Goal: Task Accomplishment & Management: Manage account settings

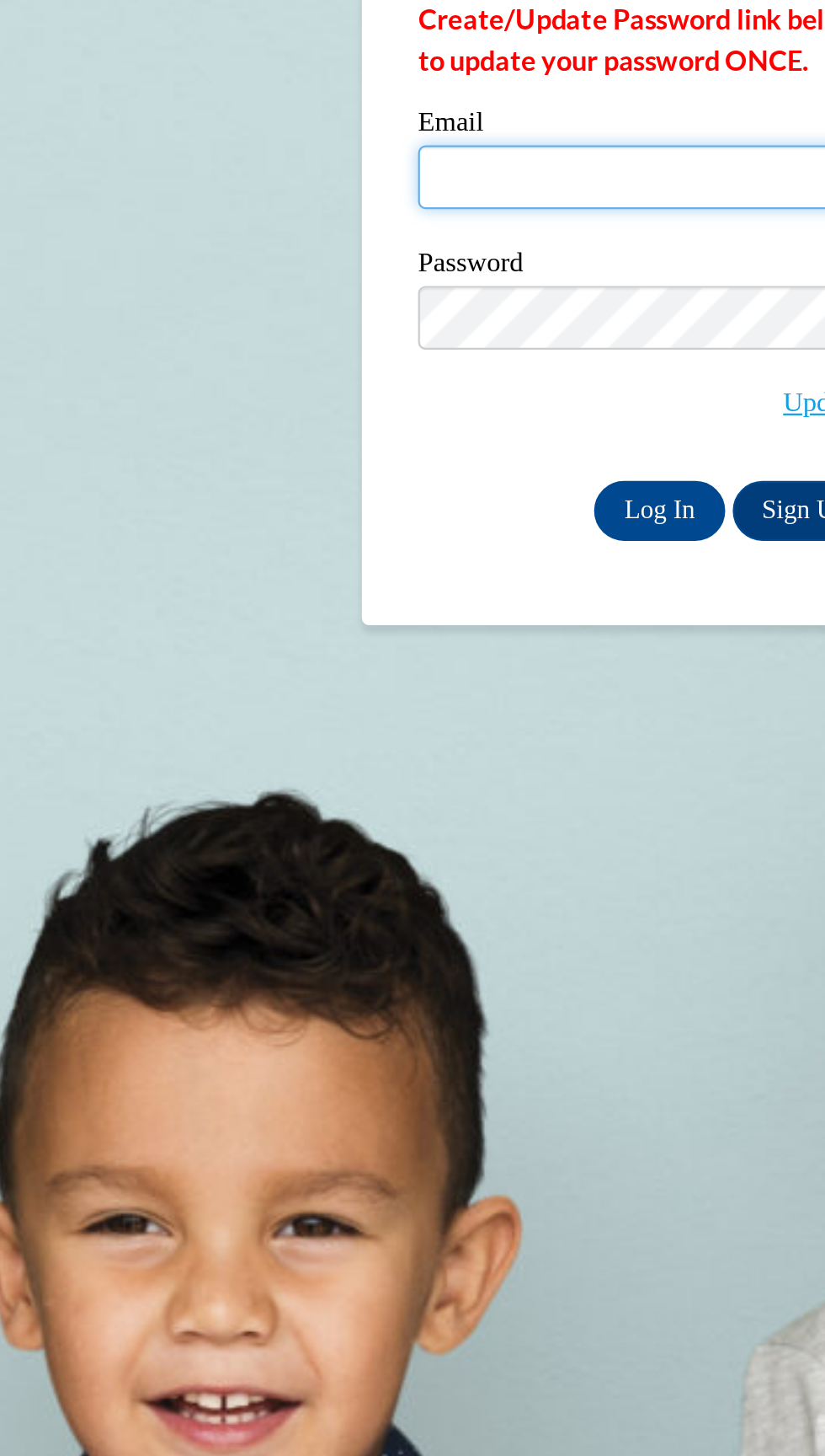
click at [547, 259] on input "Email" at bounding box center [615, 258] width 286 height 29
type input "[EMAIL_ADDRESS][DOMAIN_NAME]"
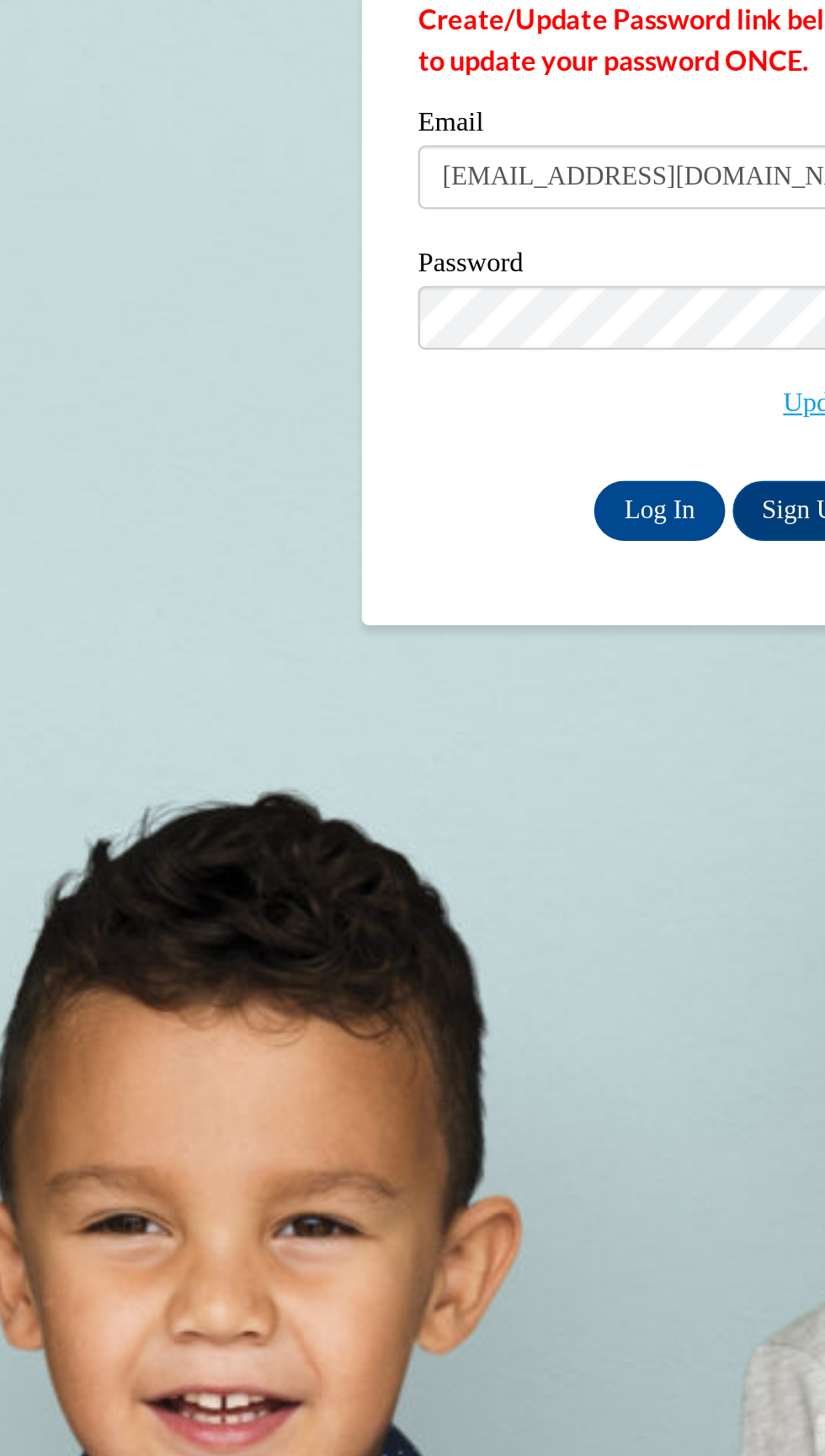
click at [552, 395] on input "Log In" at bounding box center [581, 408] width 59 height 27
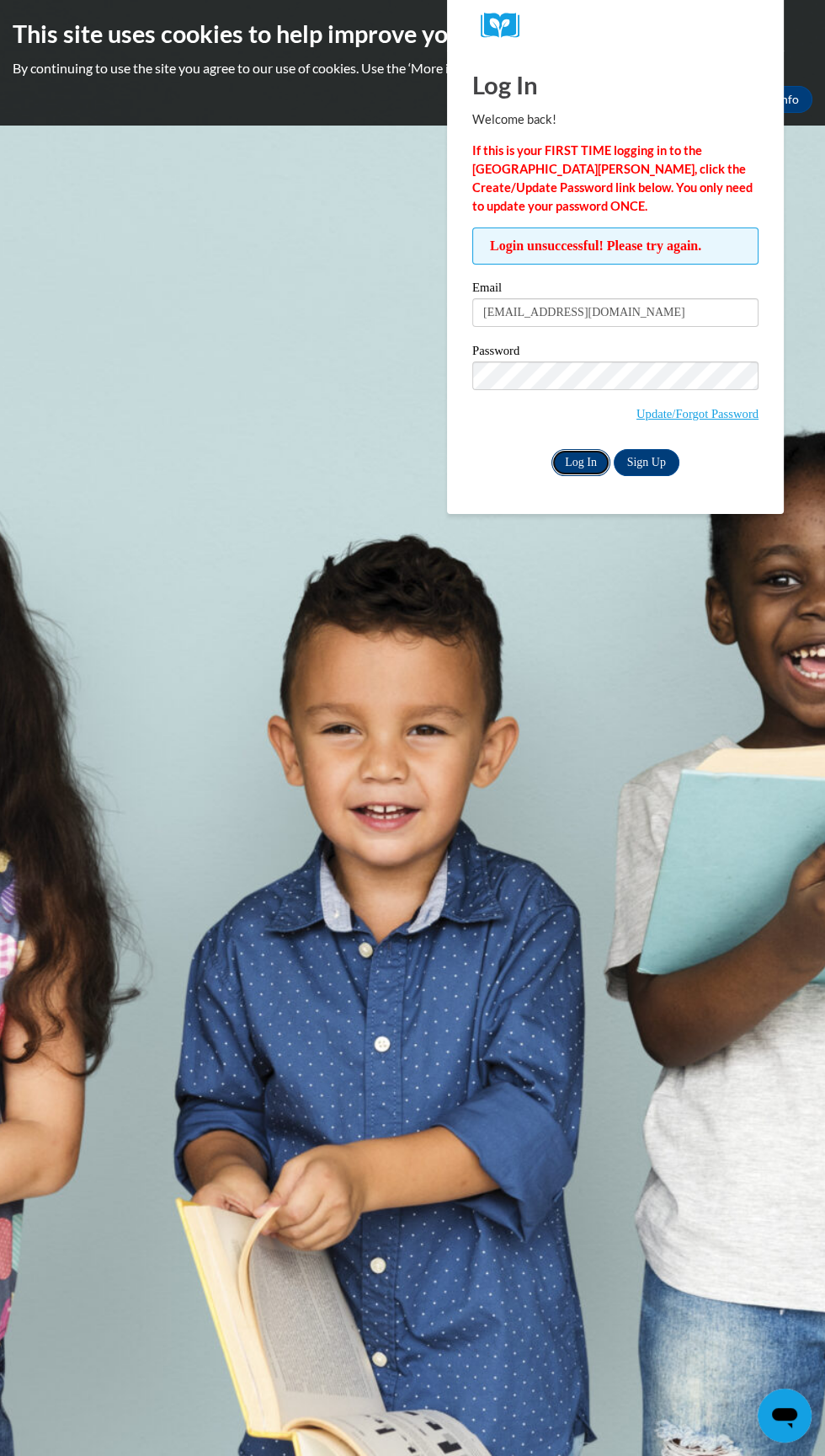
click at [559, 463] on input "Log In" at bounding box center [581, 462] width 59 height 27
click at [552, 449] on input "Log In" at bounding box center [581, 462] width 59 height 27
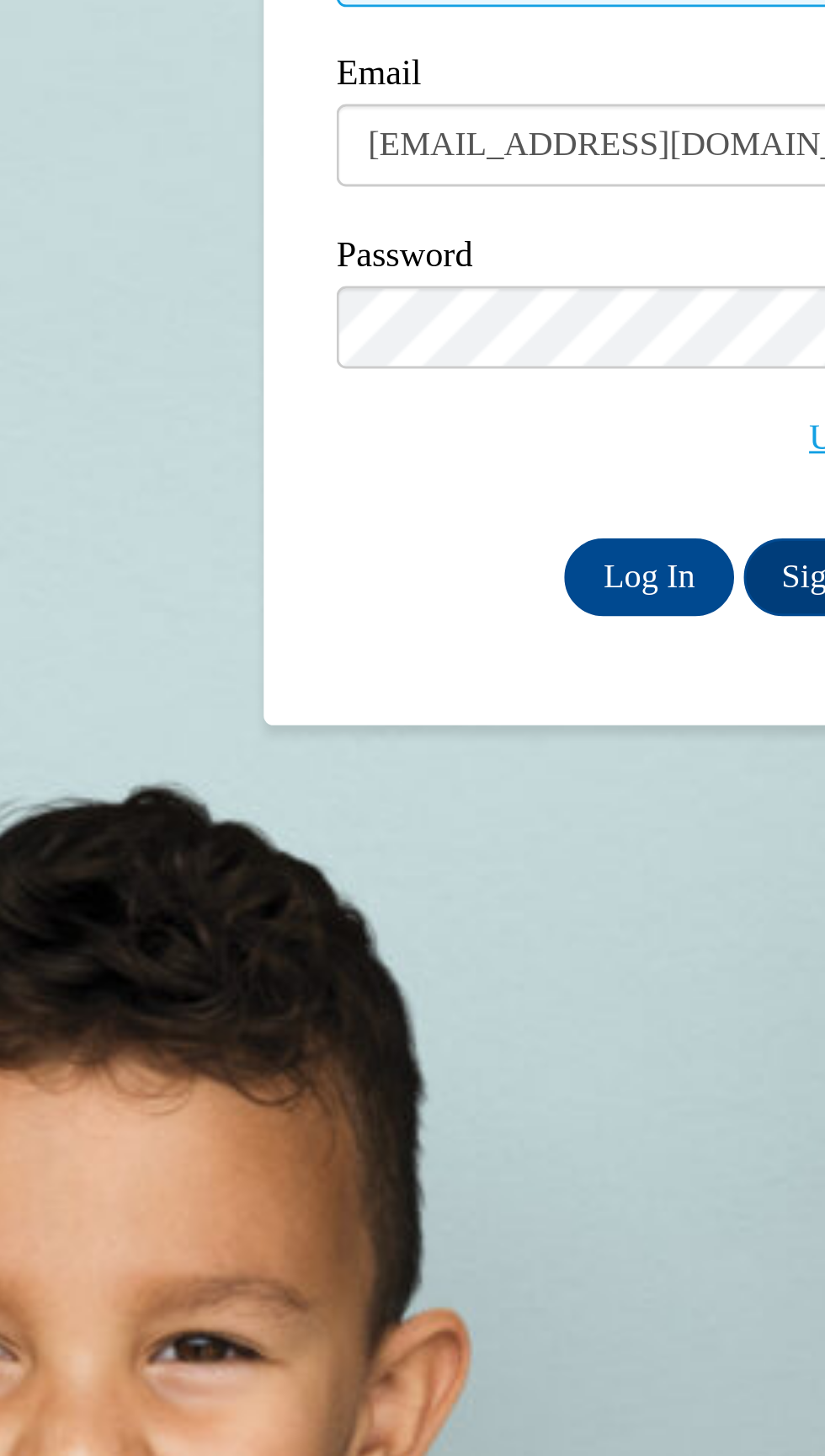
click at [552, 449] on input "Log In" at bounding box center [581, 462] width 59 height 27
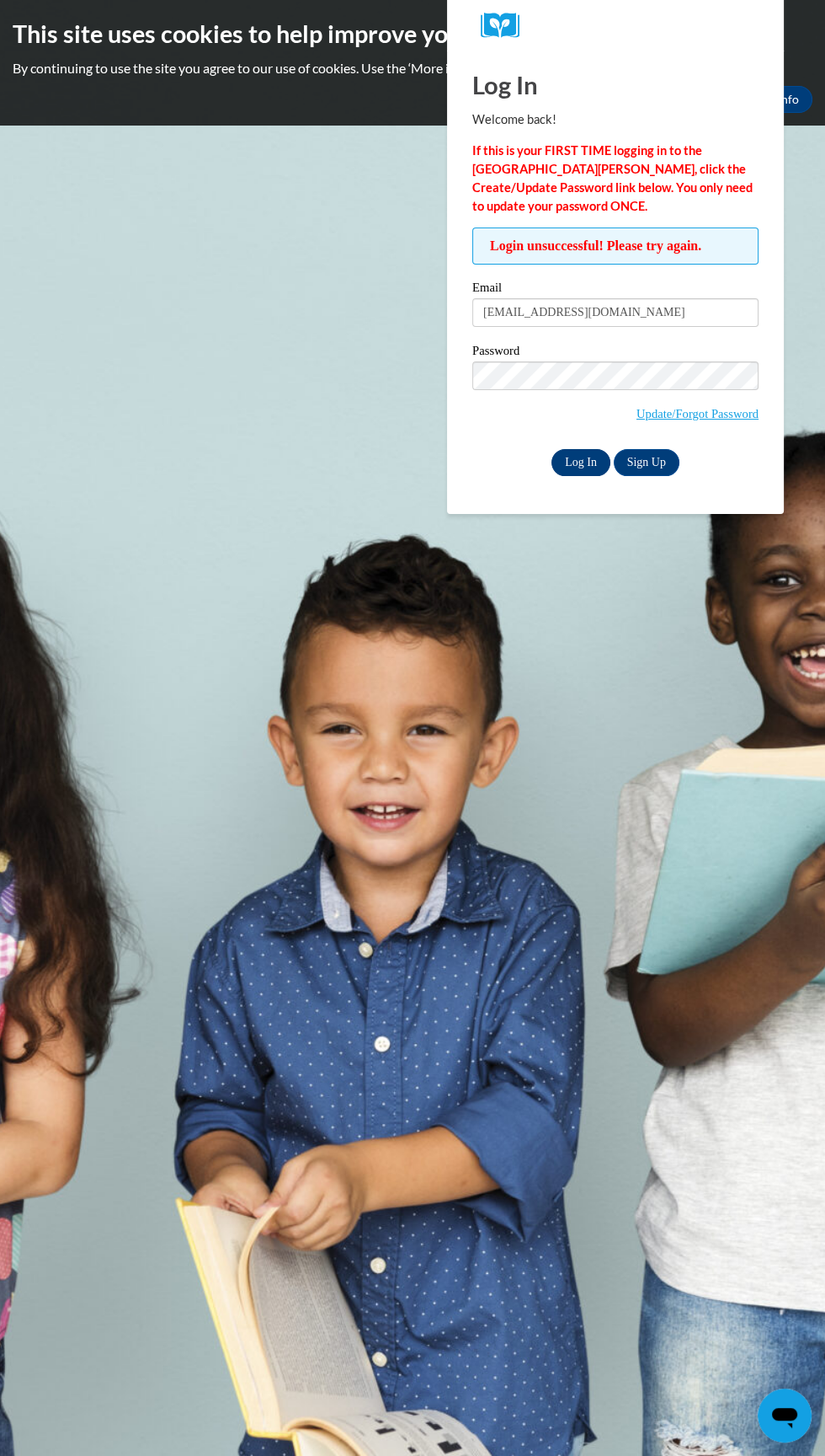
click at [557, 466] on input "Log In" at bounding box center [581, 462] width 59 height 27
